Goal: Task Accomplishment & Management: Manage account settings

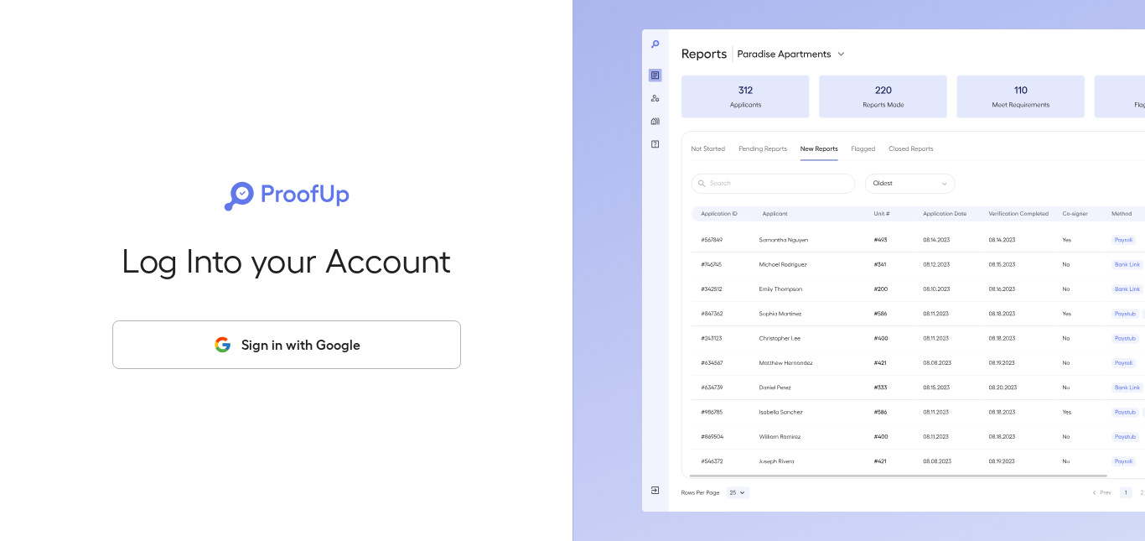
click at [219, 344] on icon "button" at bounding box center [222, 343] width 15 height 15
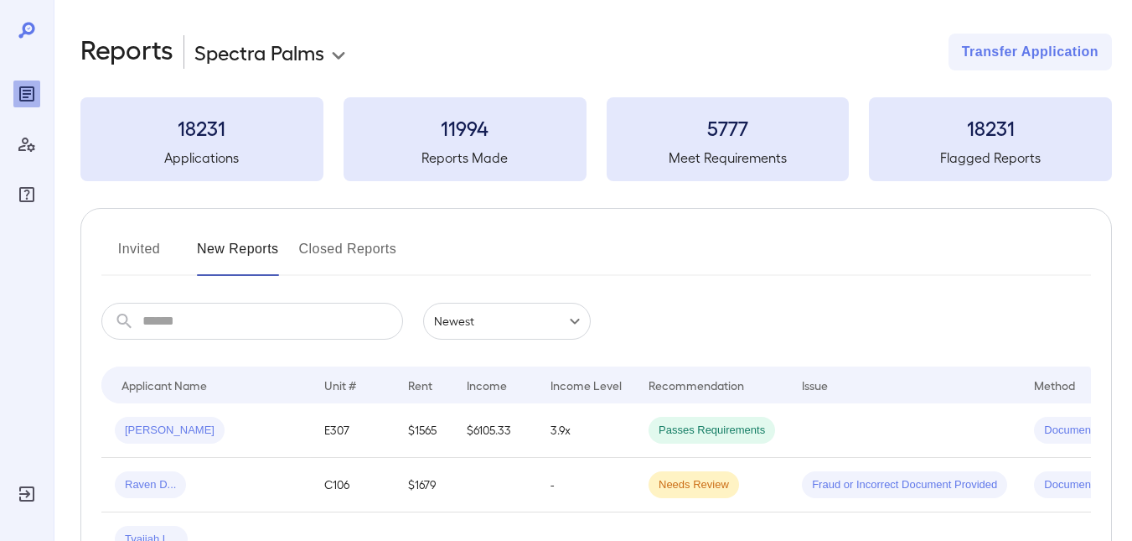
click at [132, 246] on button "Invited" at bounding box center [138, 256] width 75 height 40
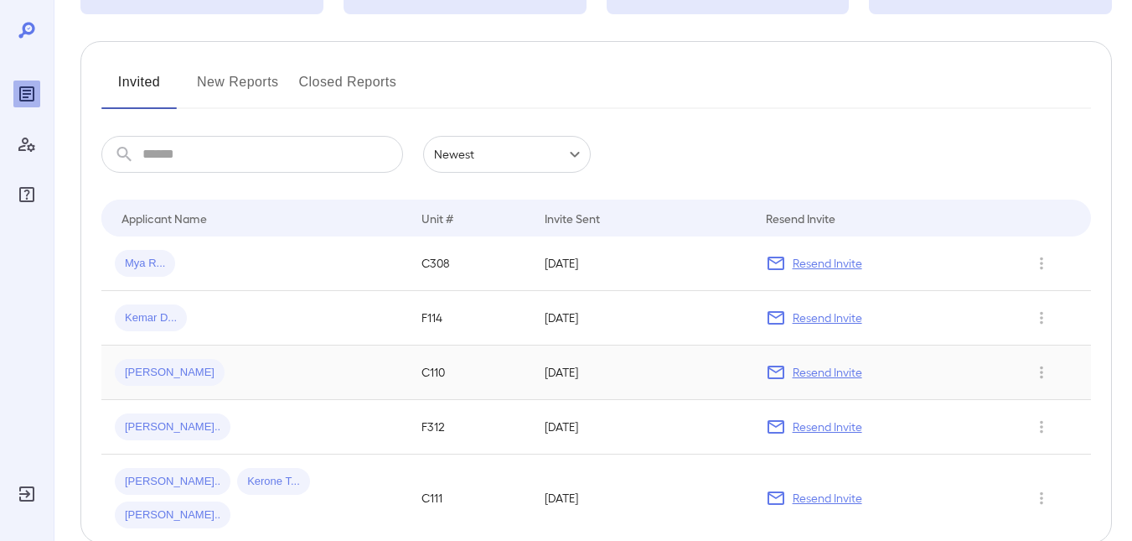
scroll to position [223, 0]
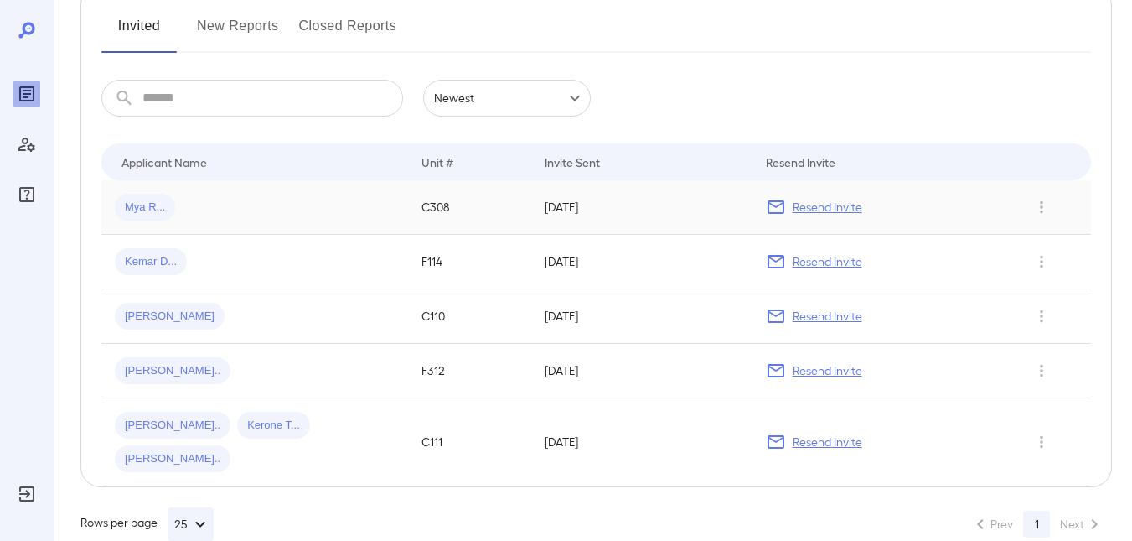
click at [822, 204] on p "Resend Invite" at bounding box center [828, 207] width 70 height 17
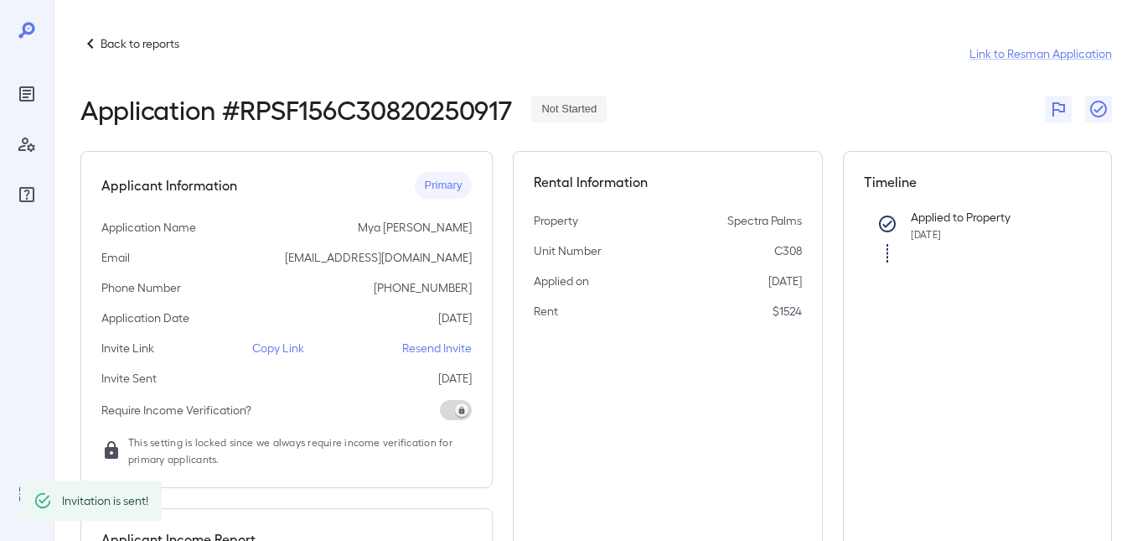
click at [103, 35] on p "Back to reports" at bounding box center [140, 43] width 79 height 17
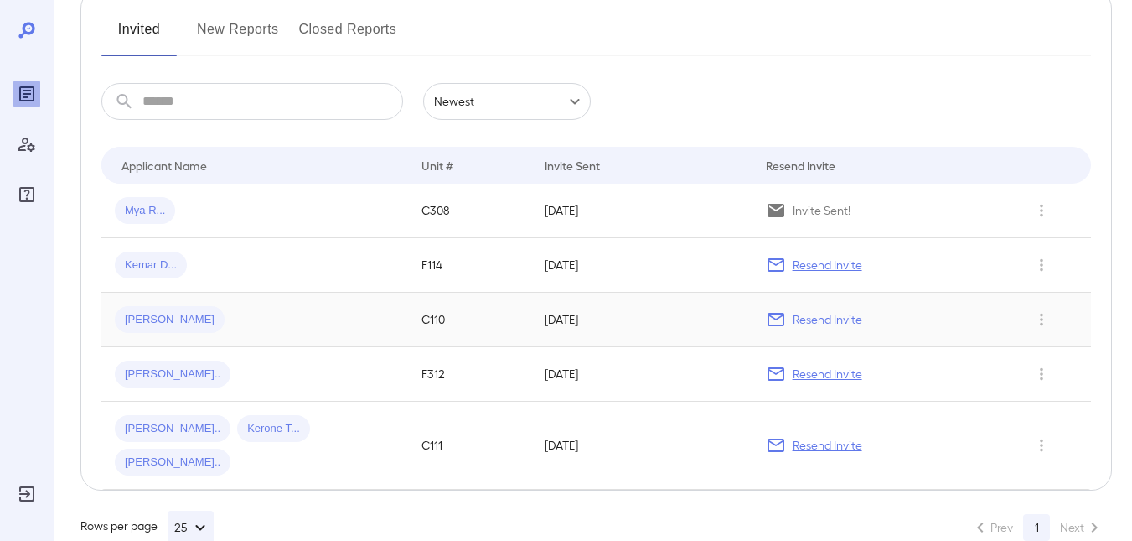
scroll to position [223, 0]
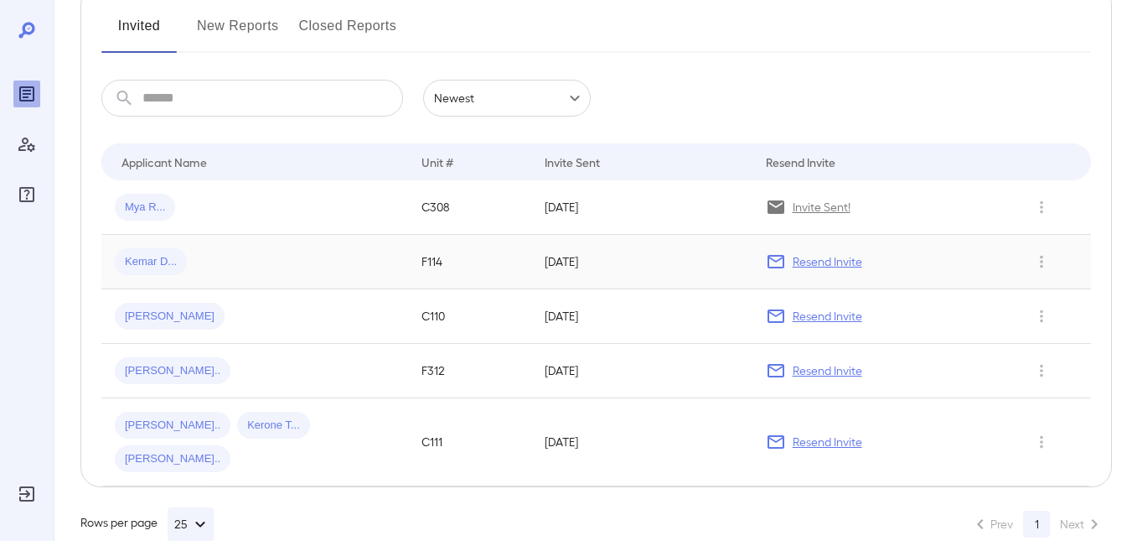
click at [800, 255] on p "Resend Invite" at bounding box center [828, 261] width 70 height 17
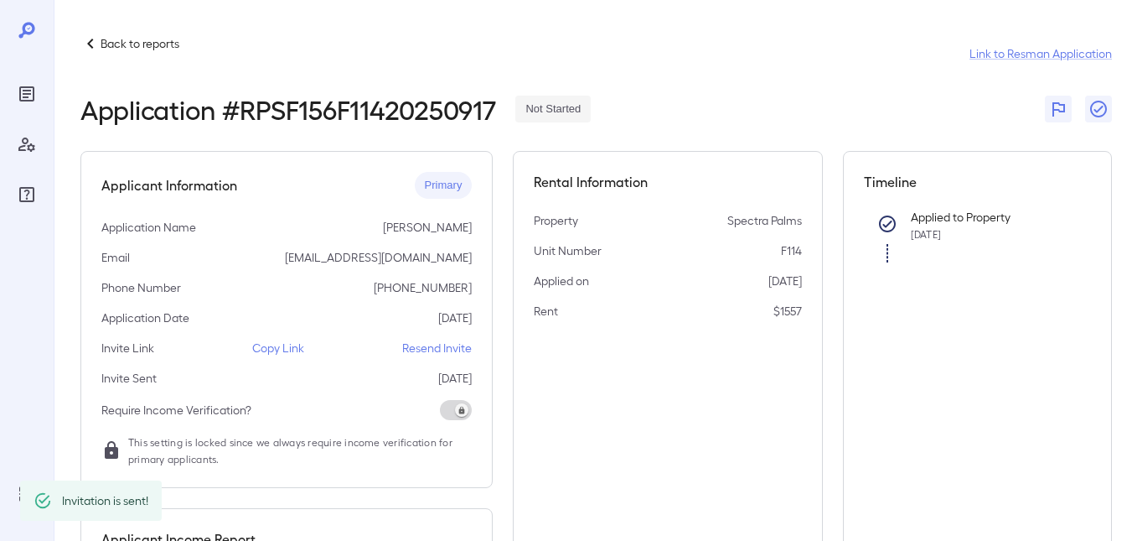
click at [138, 37] on p "Back to reports" at bounding box center [140, 43] width 79 height 17
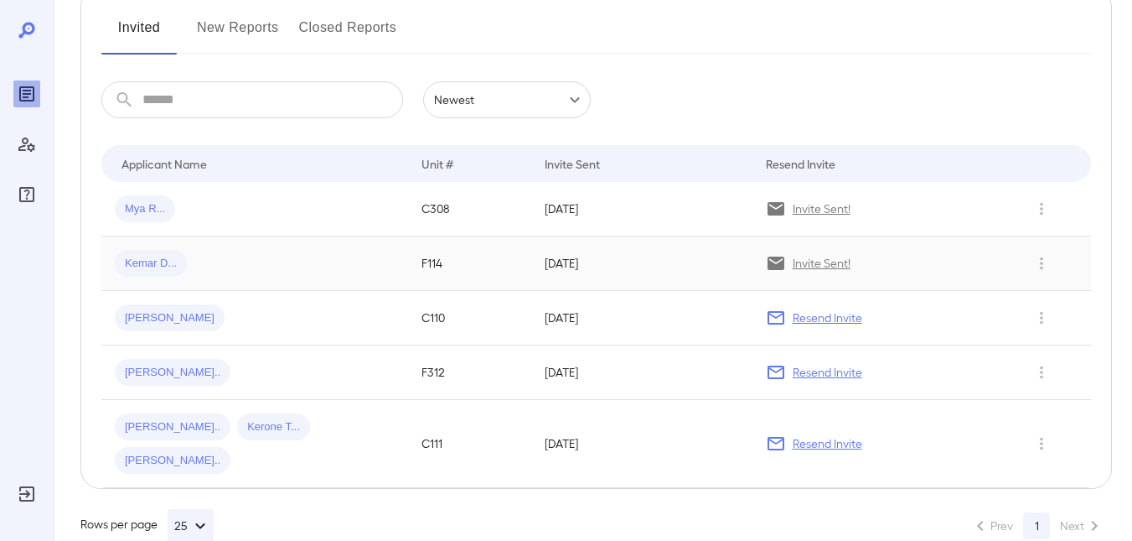
scroll to position [223, 0]
click at [809, 312] on p "Resend Invite" at bounding box center [828, 316] width 70 height 17
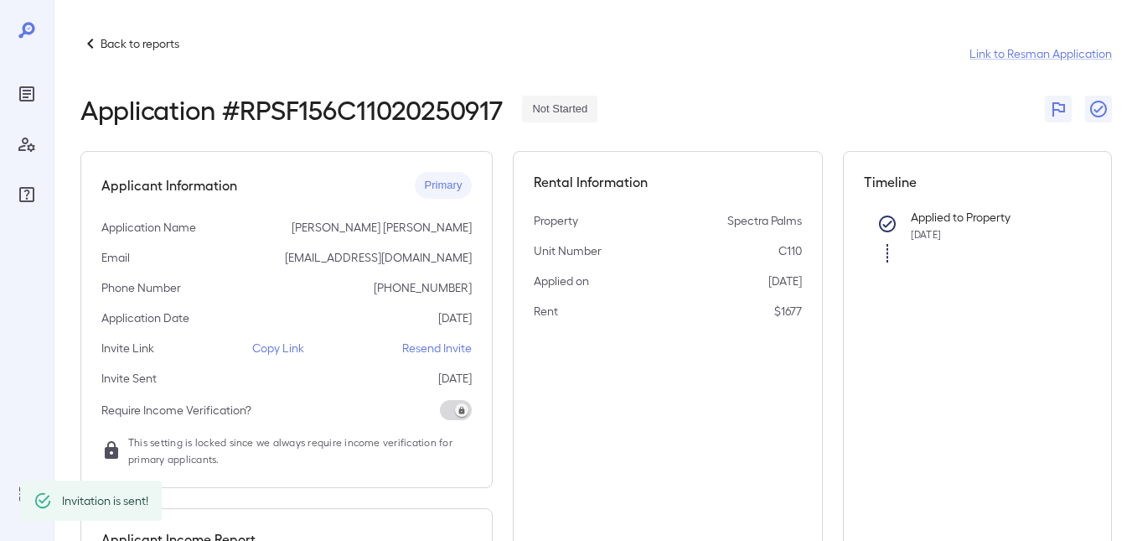
click at [111, 46] on p "Back to reports" at bounding box center [140, 43] width 79 height 17
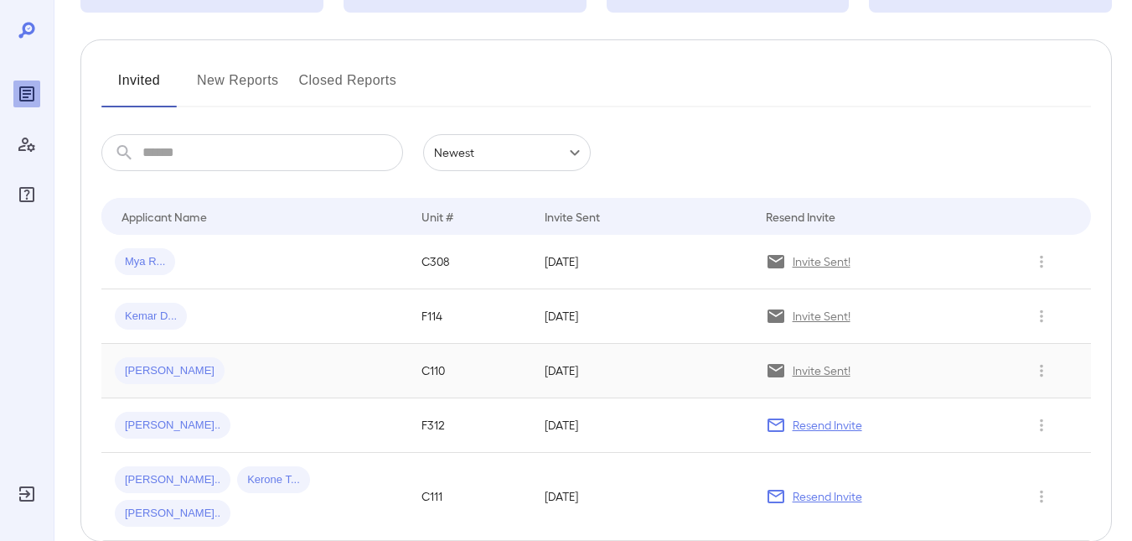
scroll to position [223, 0]
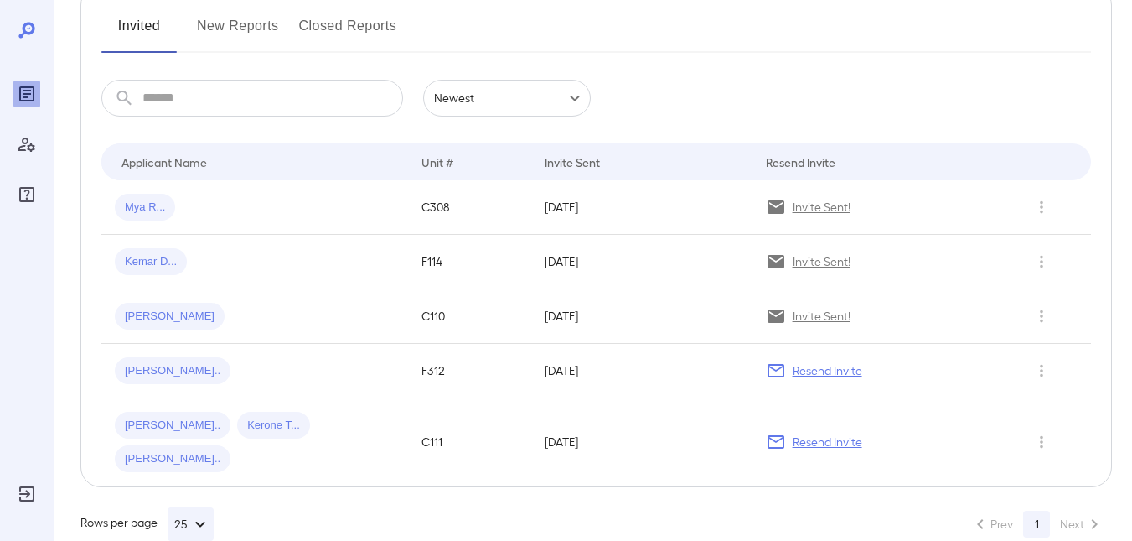
click at [835, 375] on p "Resend Invite" at bounding box center [828, 370] width 70 height 17
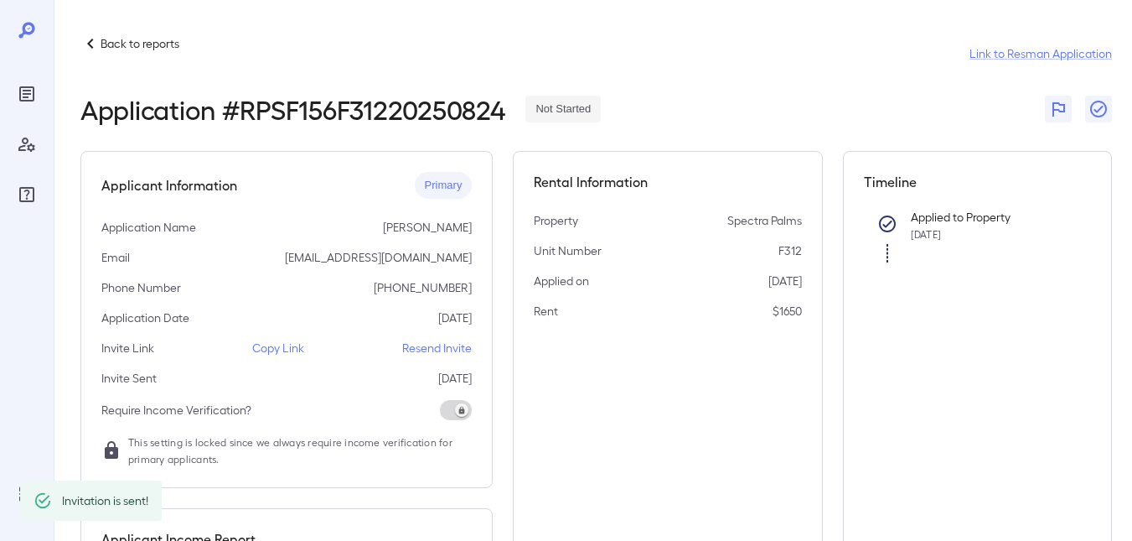
click at [139, 43] on p "Back to reports" at bounding box center [140, 43] width 79 height 17
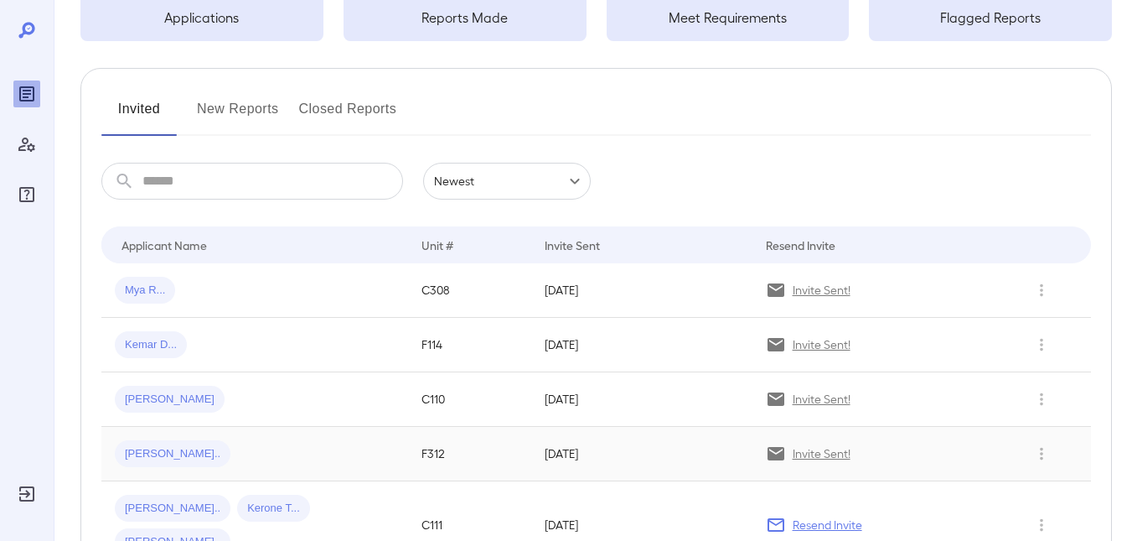
scroll to position [223, 0]
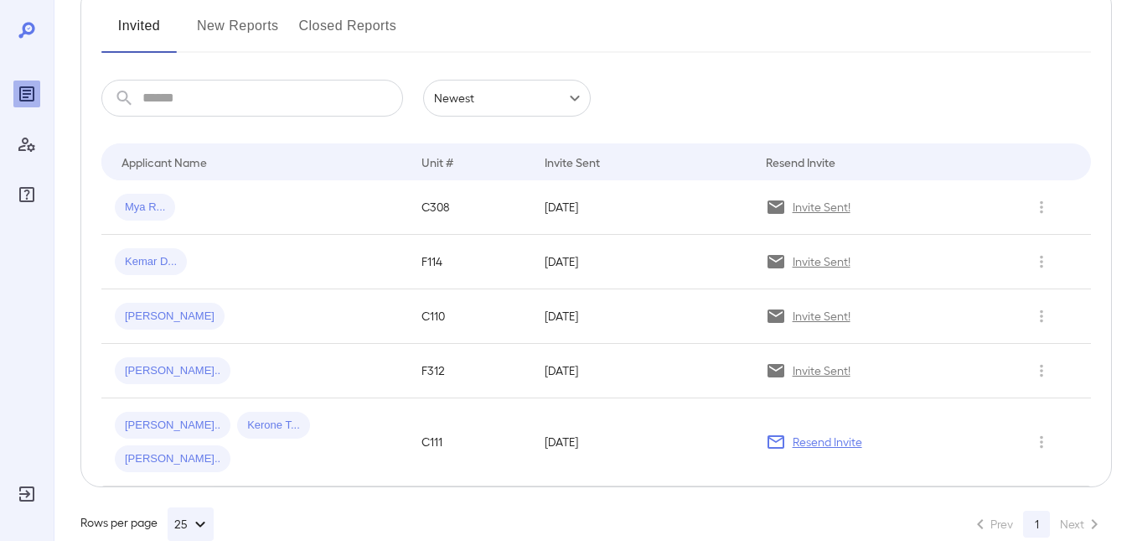
click at [817, 433] on p "Resend Invite" at bounding box center [828, 441] width 70 height 17
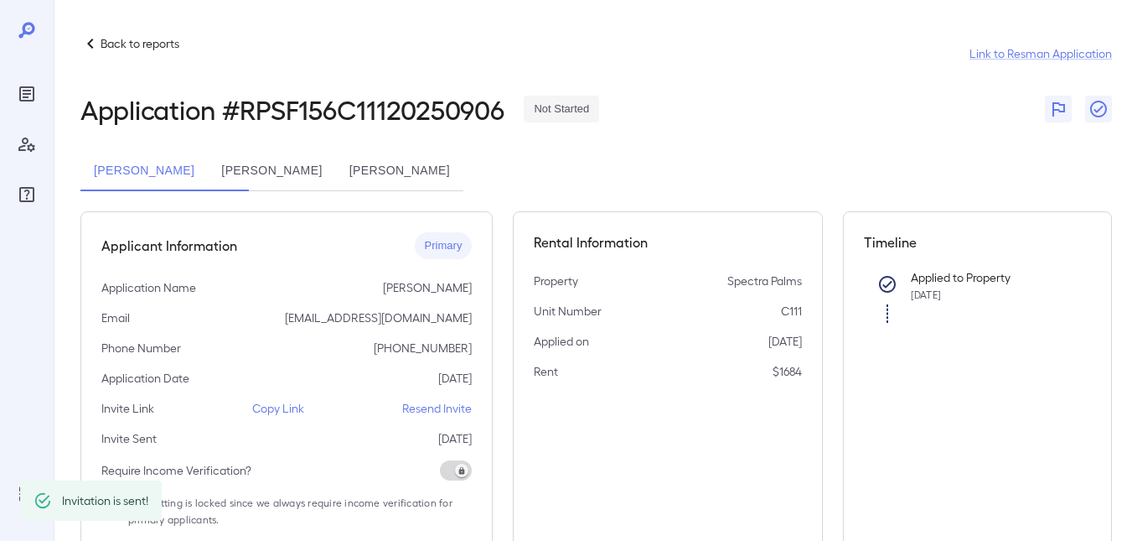
click at [142, 41] on p "Back to reports" at bounding box center [140, 43] width 79 height 17
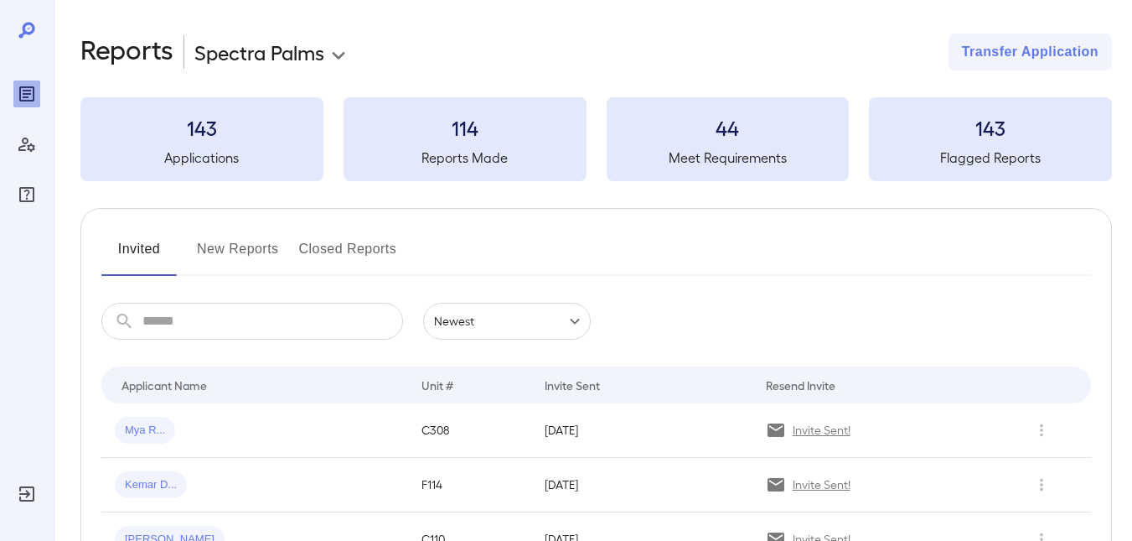
click at [212, 248] on button "New Reports" at bounding box center [238, 256] width 82 height 40
